Goal: Find specific page/section: Find specific page/section

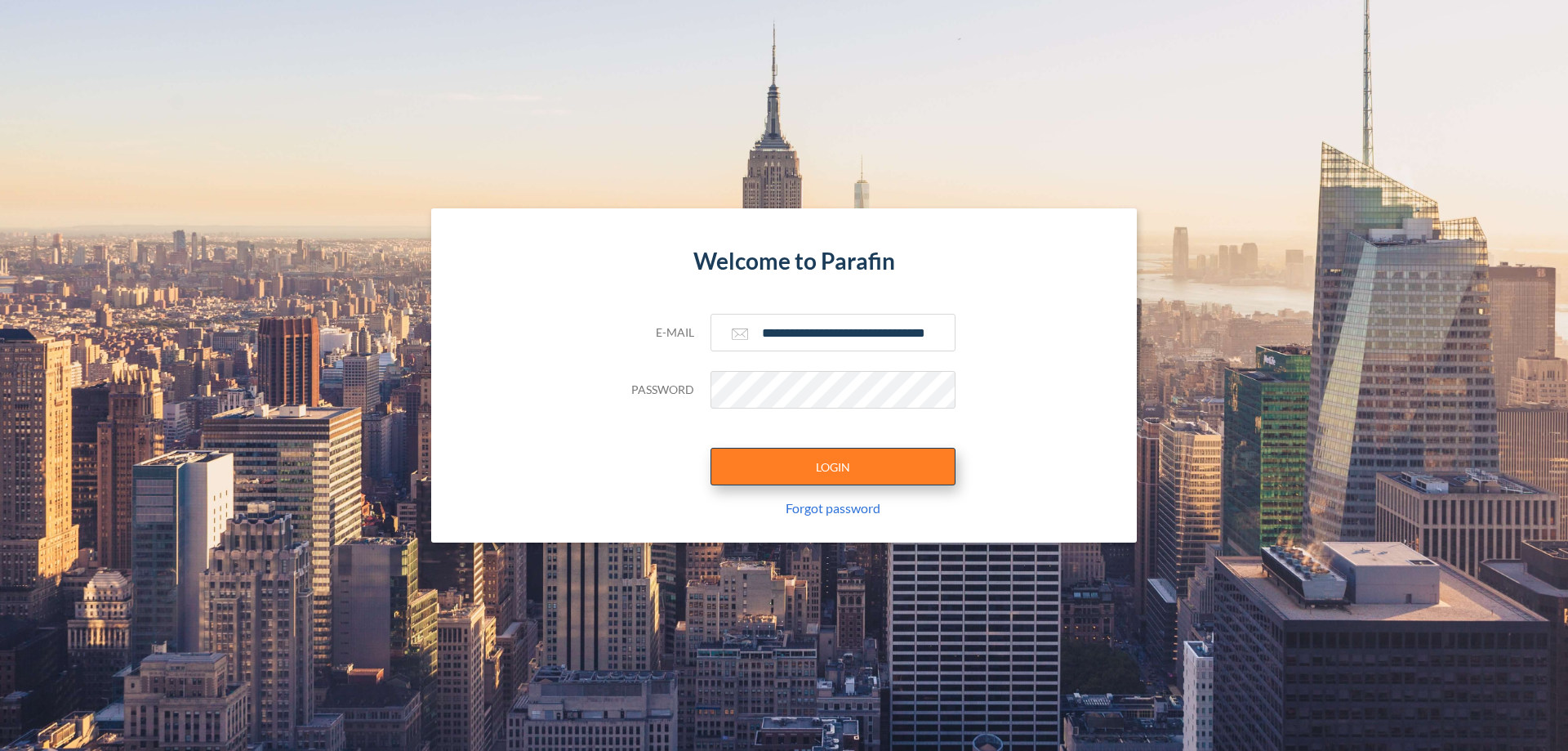
click at [833, 467] on button "LOGIN" at bounding box center [832, 467] width 245 height 38
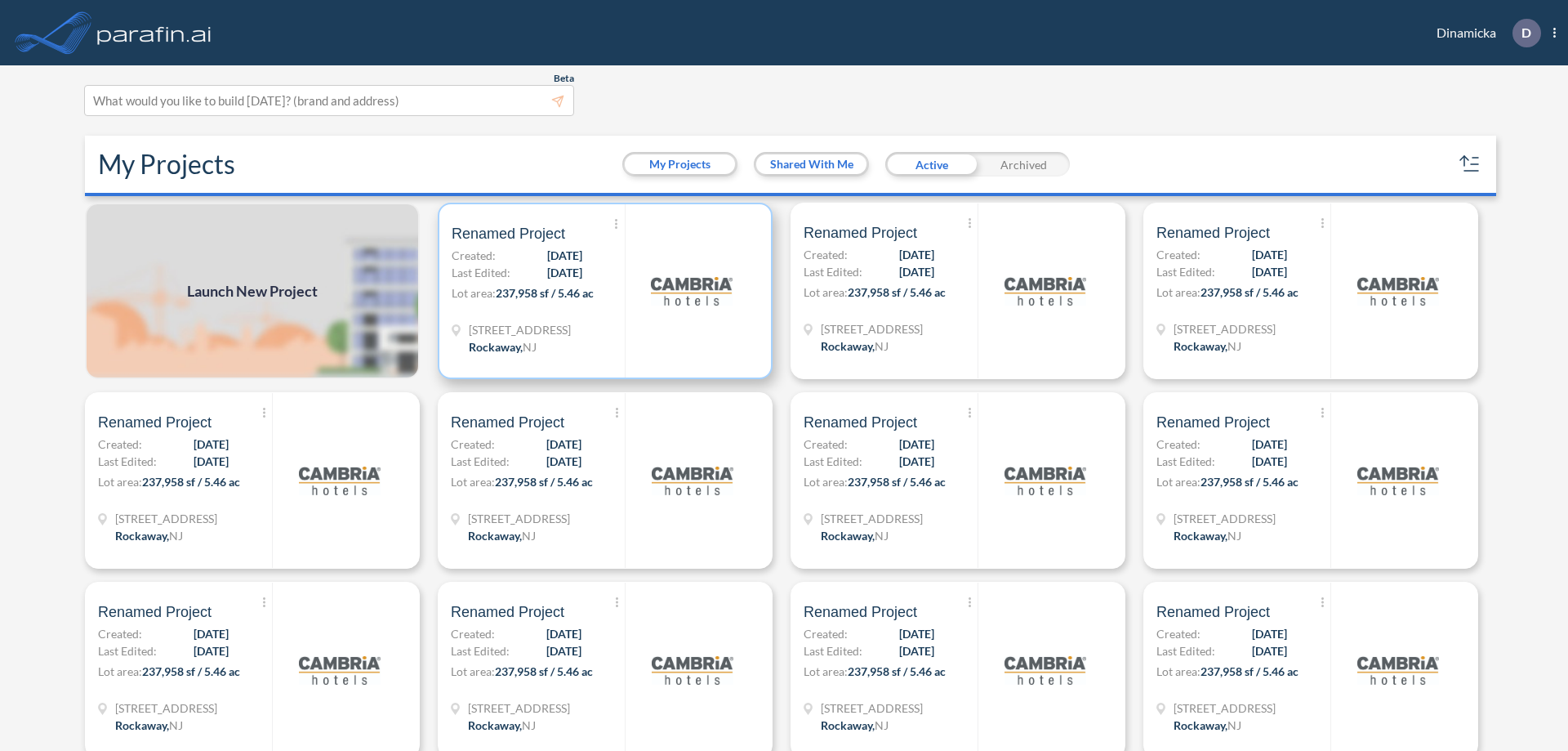
scroll to position [4, 0]
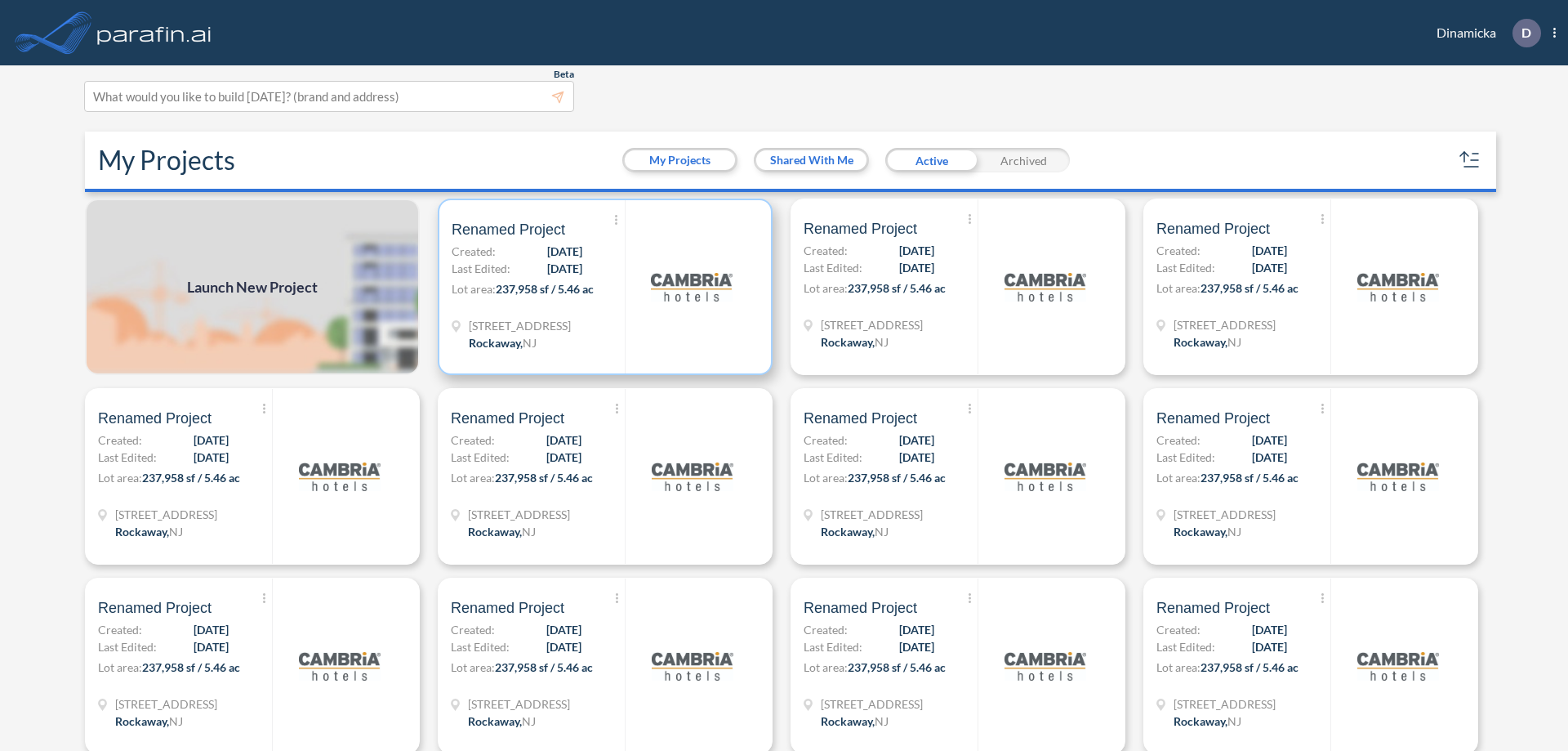
click at [602, 286] on p "Lot area: 237,958 sf / 5.46 ac" at bounding box center [538, 292] width 173 height 24
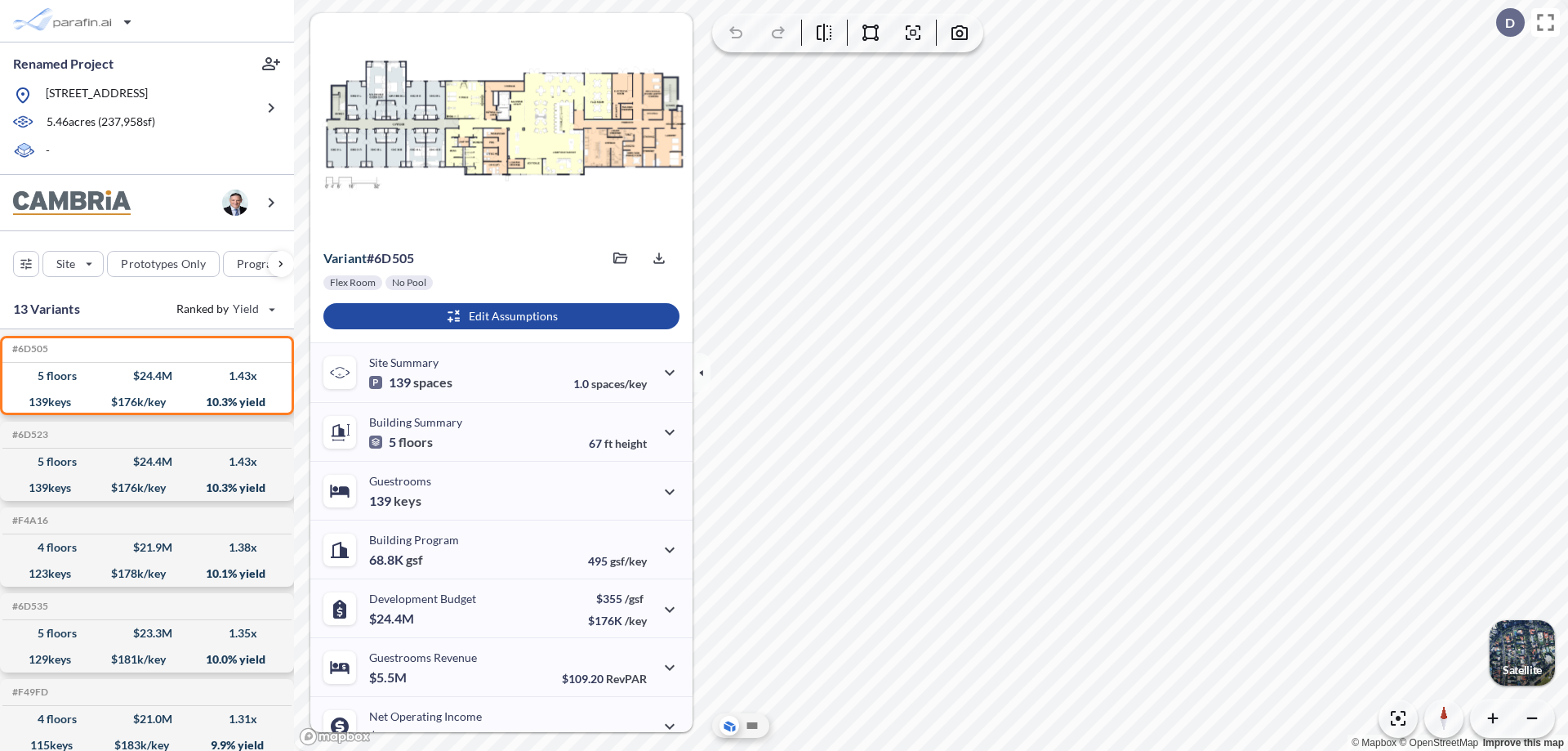
scroll to position [82, 0]
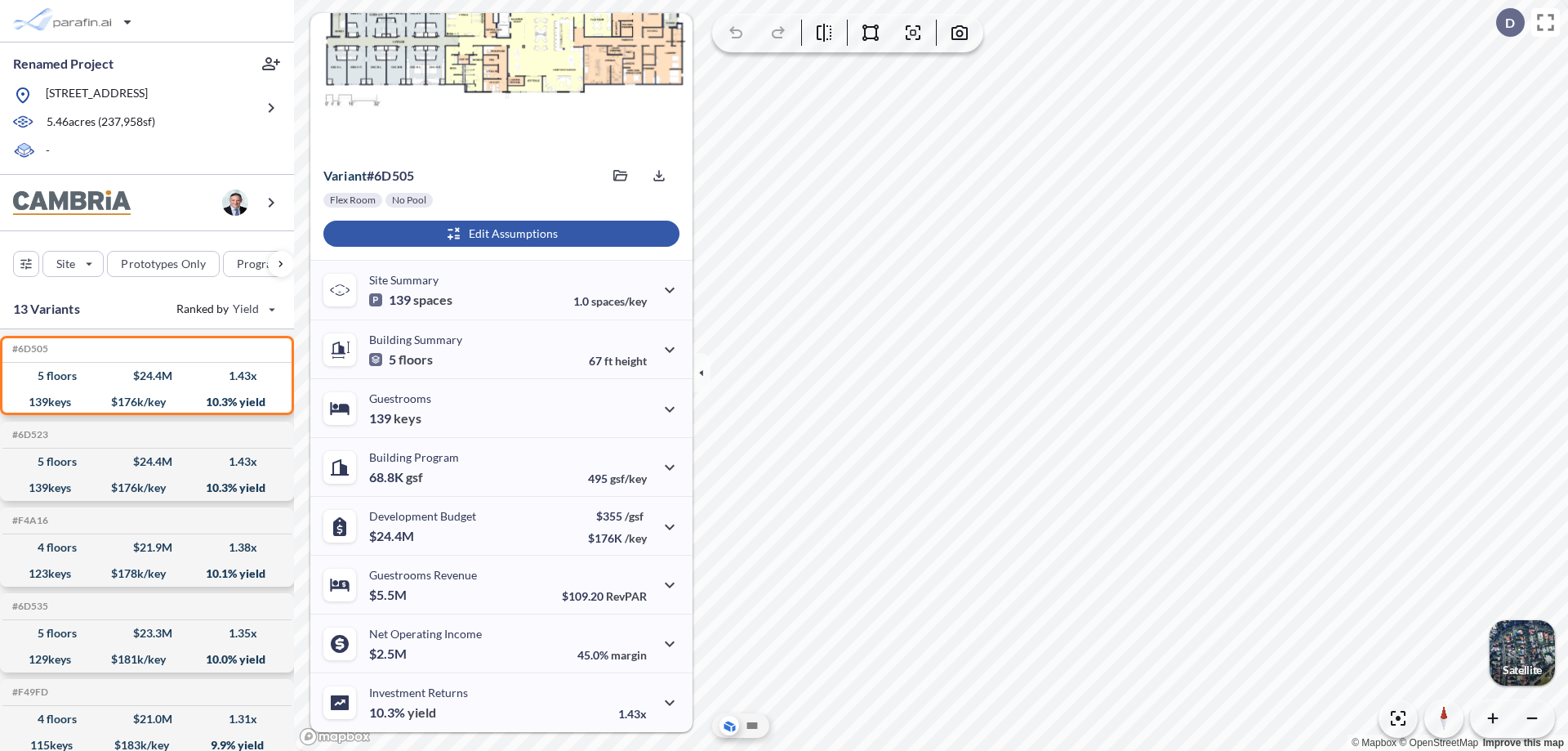
click at [499, 234] on div "button" at bounding box center [502, 234] width 357 height 26
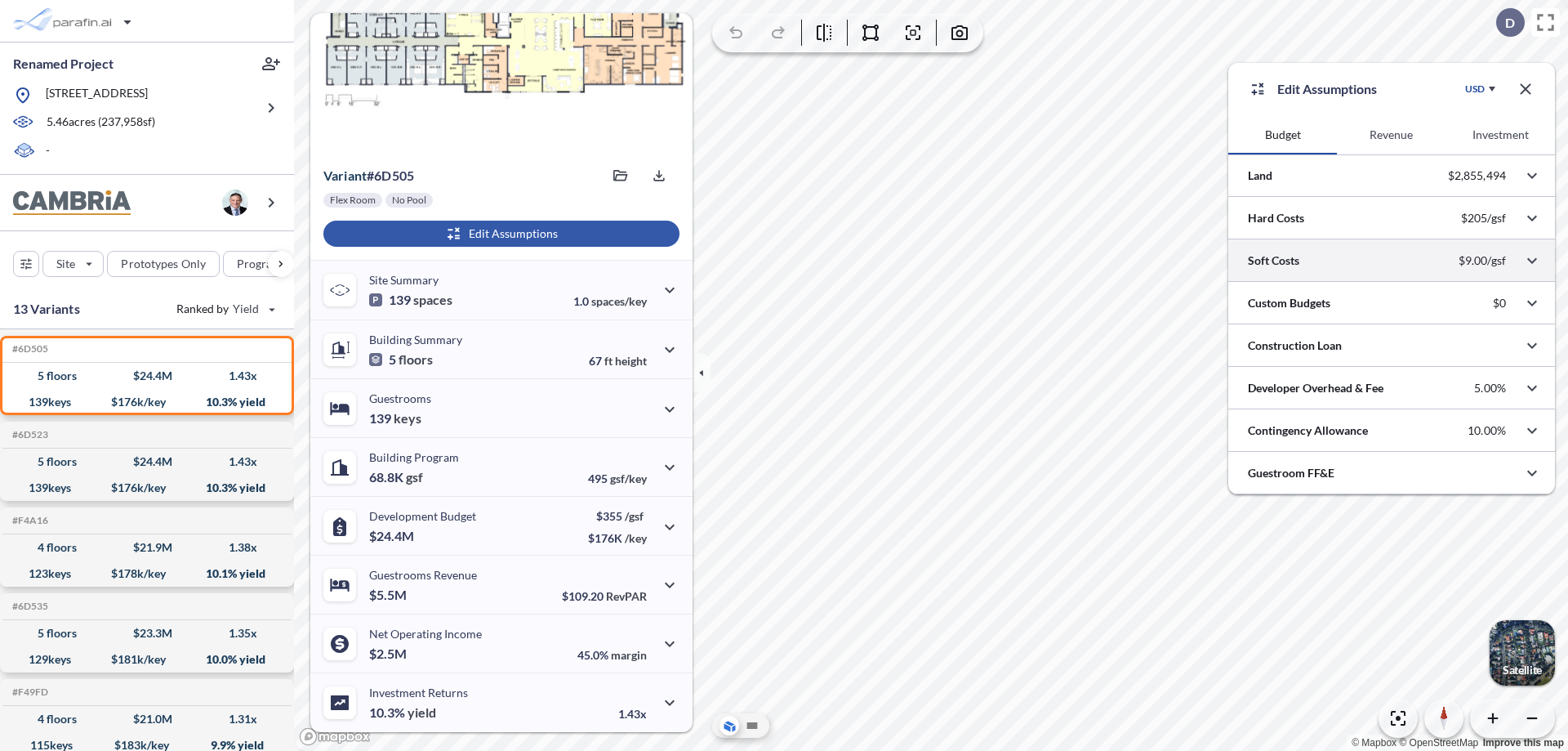
click at [1392, 261] on div at bounding box center [1392, 261] width 327 height 42
